Goal: Task Accomplishment & Management: Manage account settings

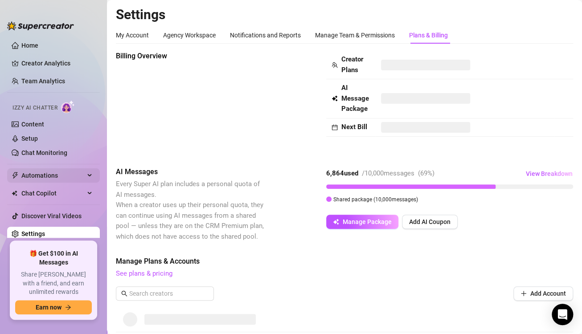
click at [36, 172] on span "Automations" at bounding box center [52, 176] width 63 height 14
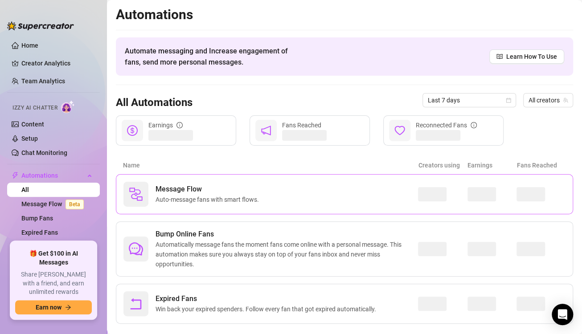
click at [255, 199] on span "Auto-message fans with smart flows." at bounding box center [209, 200] width 107 height 10
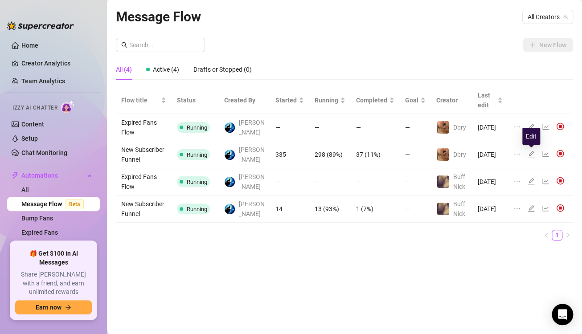
click at [531, 152] on icon "edit" at bounding box center [531, 154] width 7 height 7
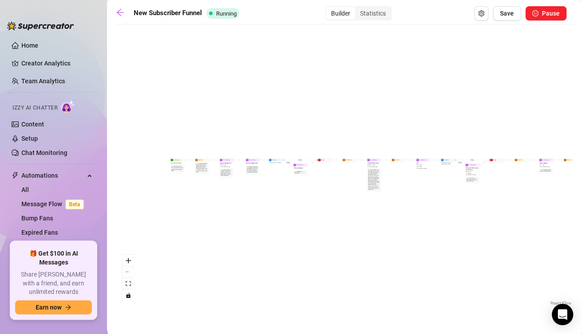
drag, startPoint x: 151, startPoint y: 165, endPoint x: 259, endPoint y: 123, distance: 115.7
click at [259, 123] on div "If True If True If True If False If False If False Wait for 30m Merge Merge Mer…" at bounding box center [344, 168] width 457 height 279
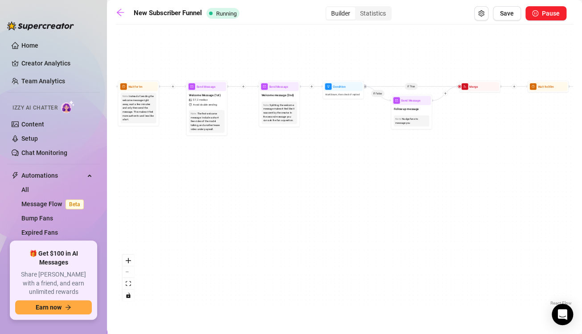
drag, startPoint x: 306, startPoint y: 161, endPoint x: 259, endPoint y: 239, distance: 91.0
click at [259, 239] on div "If True If True If True If False If False If False Wait for 30m Merge Merge Mer…" at bounding box center [344, 168] width 457 height 279
click at [481, 160] on div "If True If True If True If False If False If False Wait for 30m Merge Merge Mer…" at bounding box center [344, 168] width 457 height 279
click at [197, 99] on span "$ 7 ," at bounding box center [196, 100] width 3 height 4
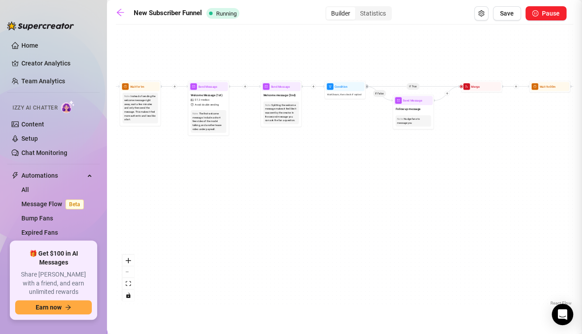
type textarea "Hey babe! Welcome to my page 😘 I’m so glad you’re here—get comfortable, take a …"
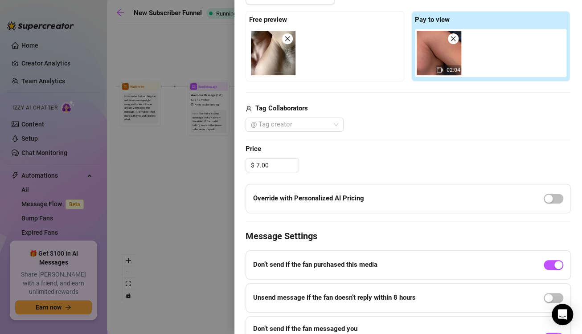
scroll to position [292, 0]
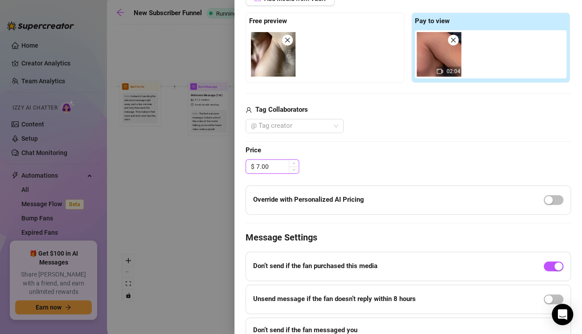
click at [272, 163] on input "7.00" at bounding box center [277, 166] width 42 height 13
click at [294, 162] on icon "up" at bounding box center [293, 163] width 3 height 3
click at [283, 166] on input "7.02" at bounding box center [277, 166] width 42 height 13
type input "7"
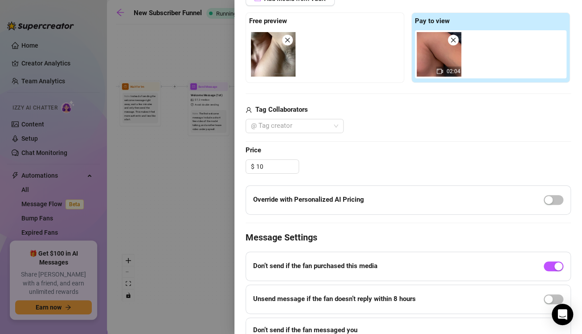
type input "10.00"
click at [380, 167] on div "$ 10.00" at bounding box center [408, 167] width 325 height 14
click at [544, 199] on span "button" at bounding box center [554, 200] width 20 height 10
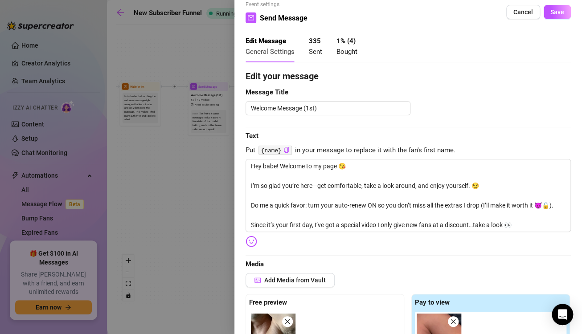
scroll to position [5, 0]
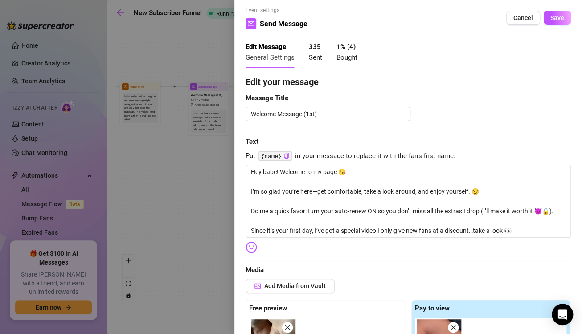
click at [555, 22] on button "Save" at bounding box center [557, 18] width 27 height 14
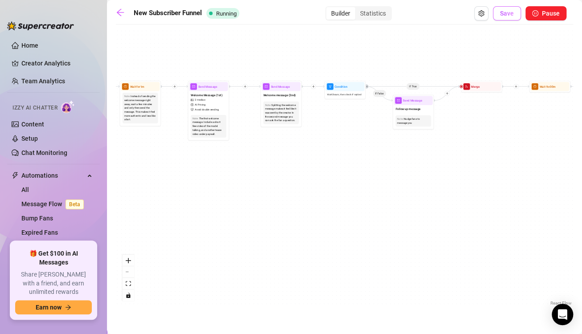
click at [508, 16] on span "Save" at bounding box center [507, 13] width 14 height 7
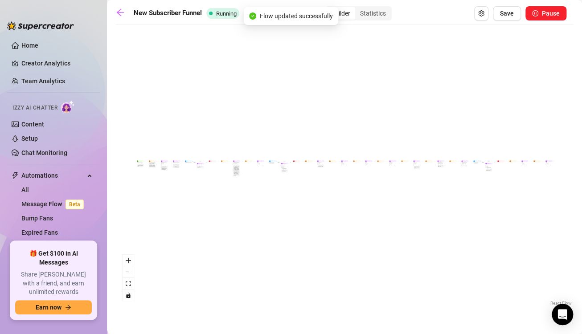
scroll to position [0, 0]
click at [121, 15] on icon "arrow-left" at bounding box center [120, 12] width 9 height 9
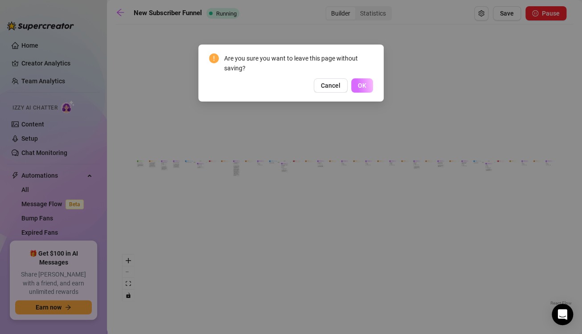
click at [367, 86] on button "OK" at bounding box center [362, 85] width 22 height 14
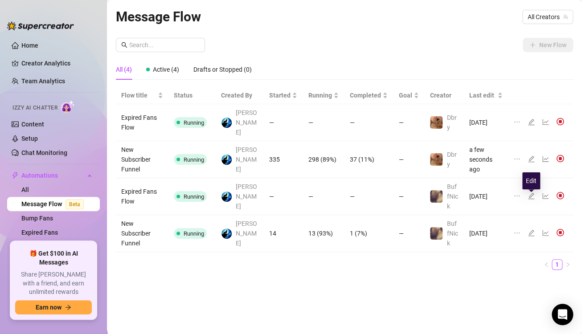
click at [532, 230] on icon "edit" at bounding box center [531, 233] width 7 height 7
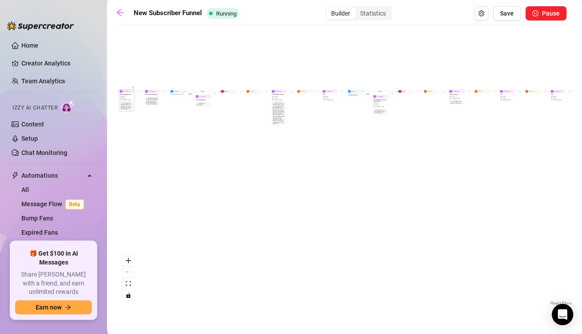
click at [126, 111] on div "Send Message Welcome Message (1st) 3 medias AI Pricing Avoid double sending Not…" at bounding box center [126, 100] width 15 height 22
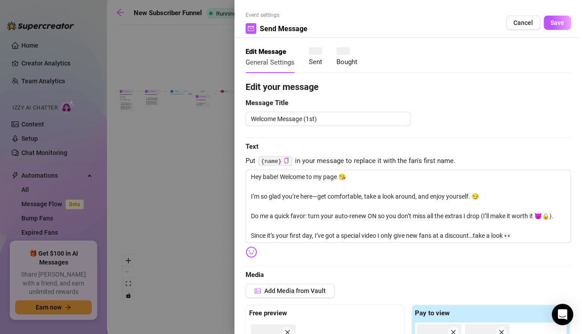
type textarea "Hey babe! Welcome to my page 😘 I’m so glad you’re here—get comfortable, take a …"
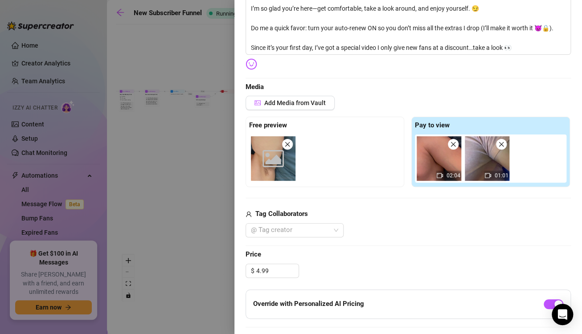
scroll to position [189, 0]
click at [275, 271] on input "4.99" at bounding box center [277, 270] width 42 height 13
type input "4"
click at [456, 303] on div "Override with Personalized AI Pricing" at bounding box center [408, 303] width 325 height 29
click at [547, 304] on span "button" at bounding box center [554, 304] width 20 height 10
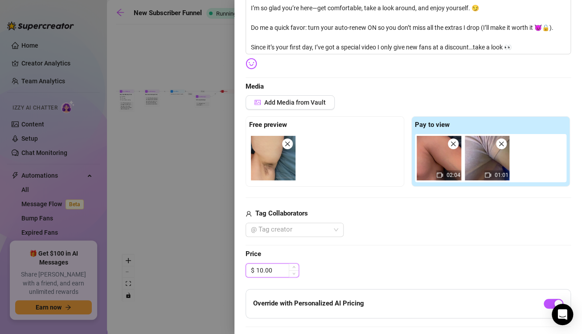
click at [262, 269] on input "10.00" at bounding box center [277, 270] width 42 height 13
type input "0"
type input "9.99"
click at [435, 278] on div "Edit your message Message Title Welcome Message (1st) Text Put {name} in your m…" at bounding box center [408, 178] width 325 height 572
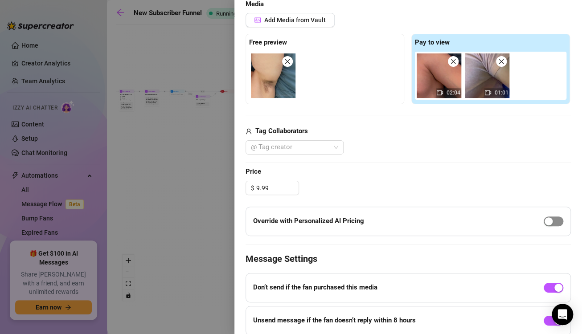
click at [545, 222] on div "button" at bounding box center [549, 222] width 8 height 8
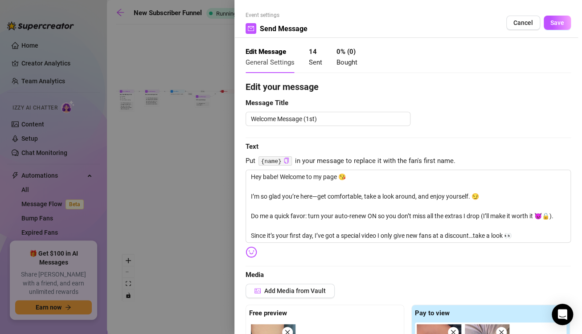
scroll to position [0, 0]
click at [553, 24] on span "Save" at bounding box center [558, 22] width 14 height 7
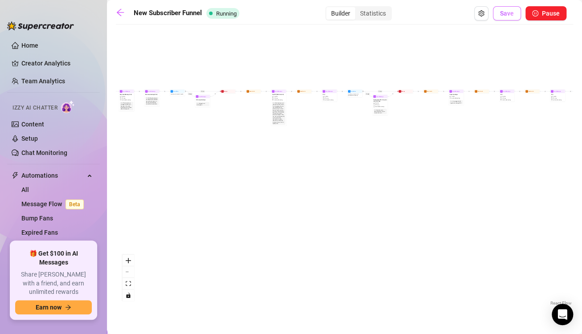
click at [506, 15] on span "Save" at bounding box center [507, 13] width 14 height 7
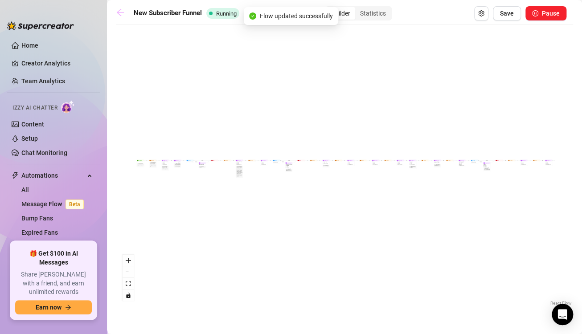
click at [120, 14] on icon "arrow-left" at bounding box center [120, 12] width 9 height 9
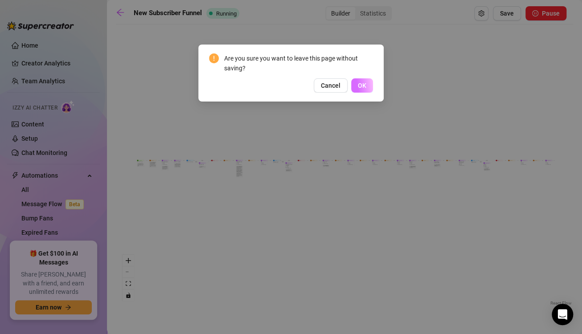
click at [358, 85] on span "OK" at bounding box center [362, 85] width 8 height 7
